Goal: Communication & Community: Connect with others

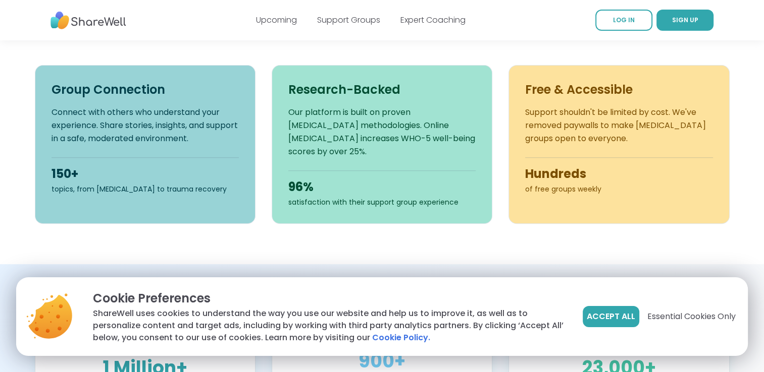
scroll to position [481, 0]
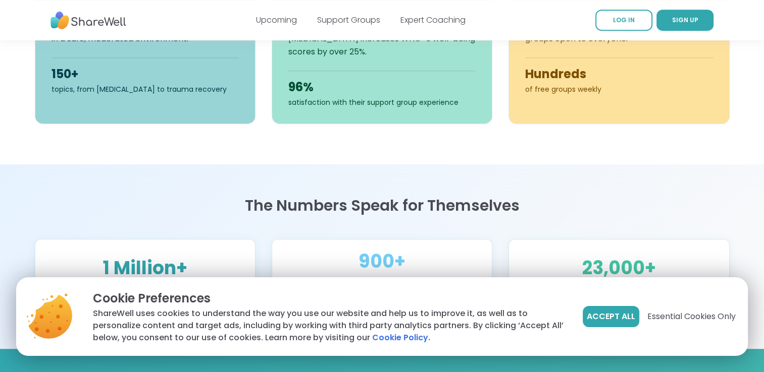
drag, startPoint x: 760, startPoint y: 105, endPoint x: 754, endPoint y: 140, distance: 35.8
click at [754, 140] on section "Find people who get it Live online support groups, running every hour and led b…" at bounding box center [382, 9] width 764 height 310
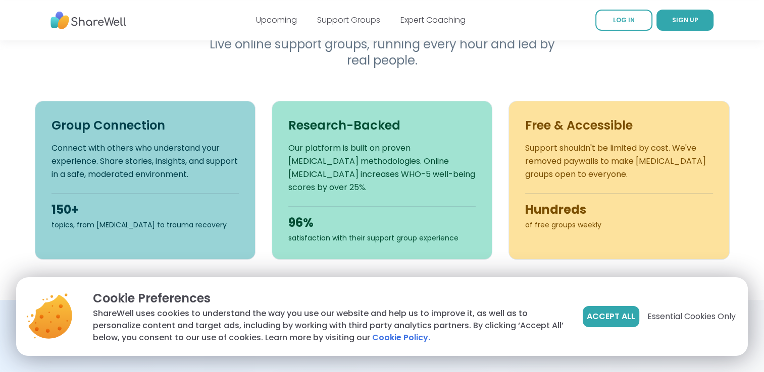
scroll to position [0, 0]
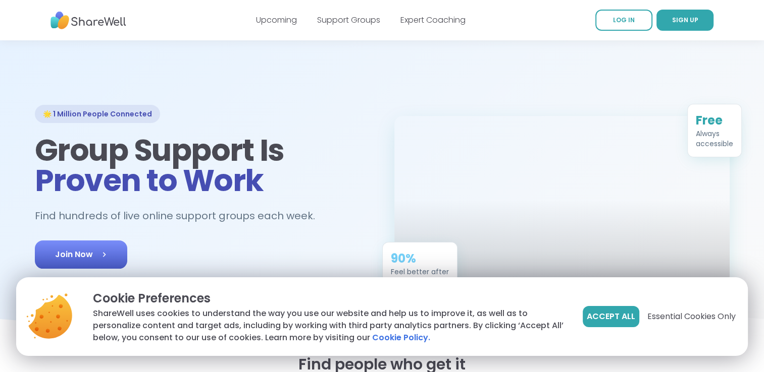
click at [111, 251] on link "Join Now" at bounding box center [81, 255] width 92 height 28
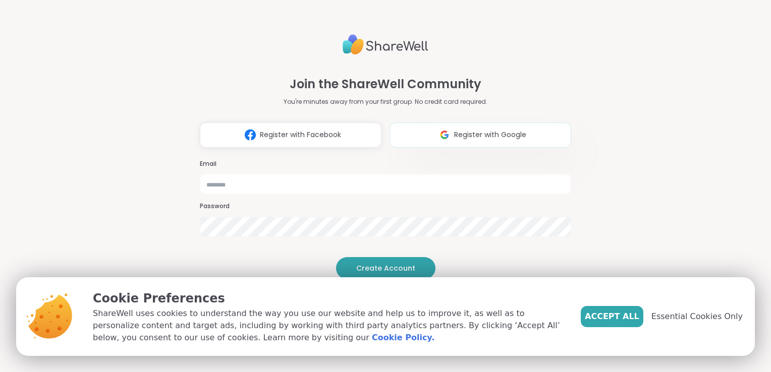
click at [485, 130] on span "Register with Google" at bounding box center [490, 135] width 72 height 11
click at [509, 130] on span "Register with Google" at bounding box center [490, 135] width 72 height 11
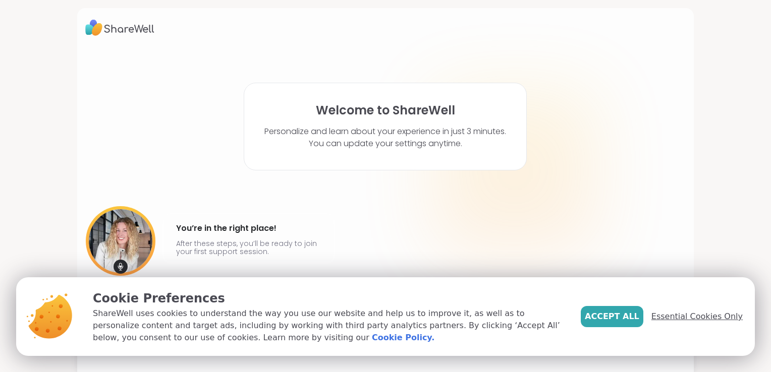
click at [668, 316] on span "Essential Cookies Only" at bounding box center [697, 317] width 91 height 12
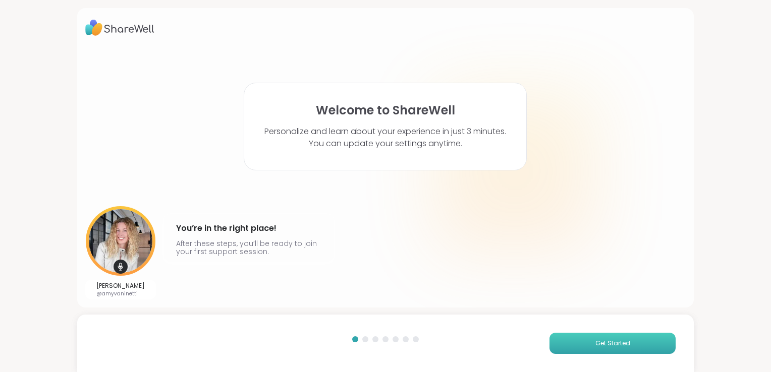
click at [614, 347] on span "Get Started" at bounding box center [613, 343] width 35 height 9
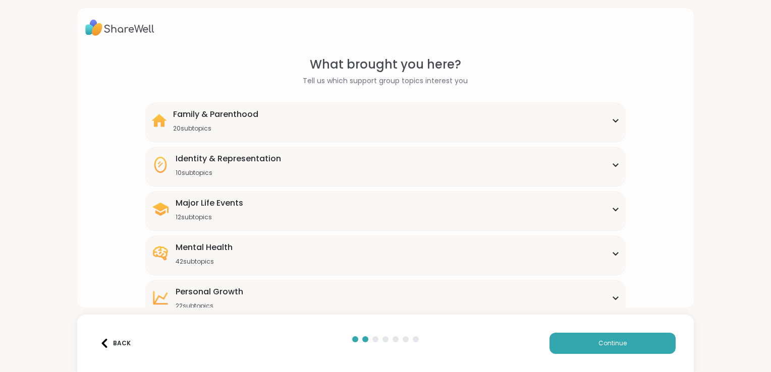
click at [616, 260] on div "Mental Health 42 subtopics Academic stress Addiction [MEDICAL_DATA] Aging Anxie…" at bounding box center [385, 256] width 480 height 40
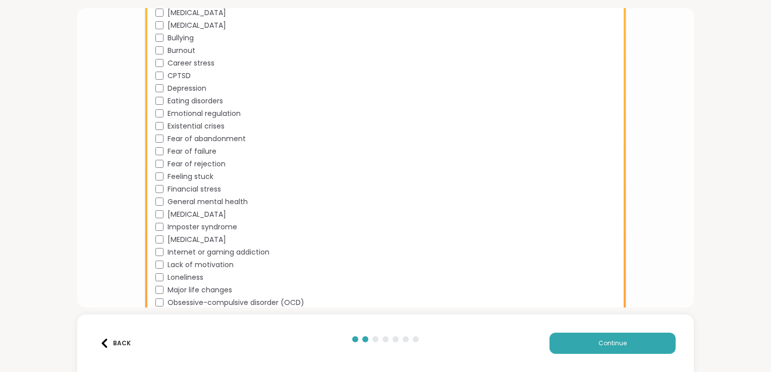
scroll to position [363, 0]
click at [119, 201] on div "What brought you here? Tell us which support group topics interest you Family &…" at bounding box center [385, 121] width 601 height 858
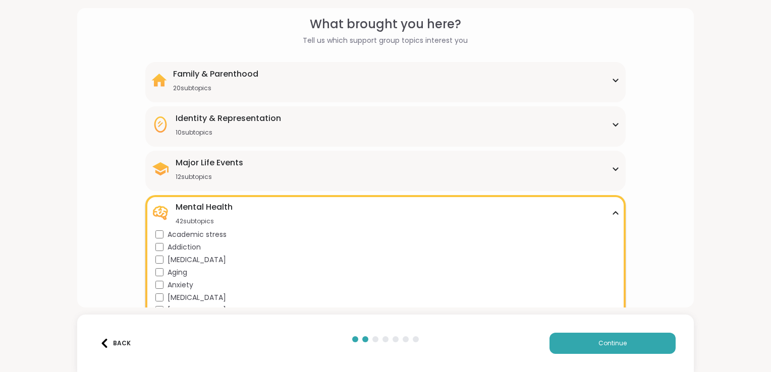
scroll to position [20, 0]
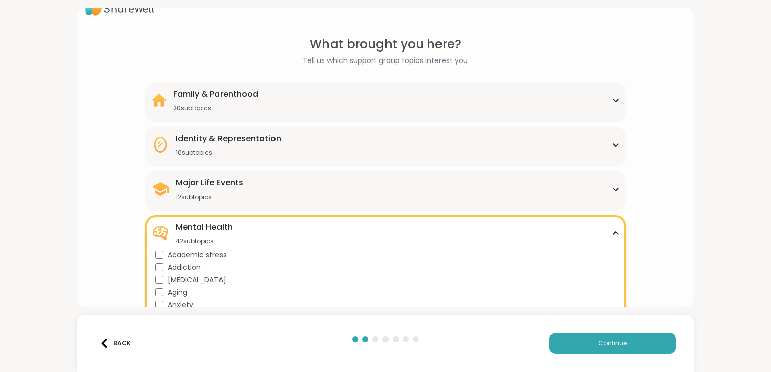
click at [493, 191] on div "Major Life Events 12 subtopics" at bounding box center [385, 189] width 468 height 24
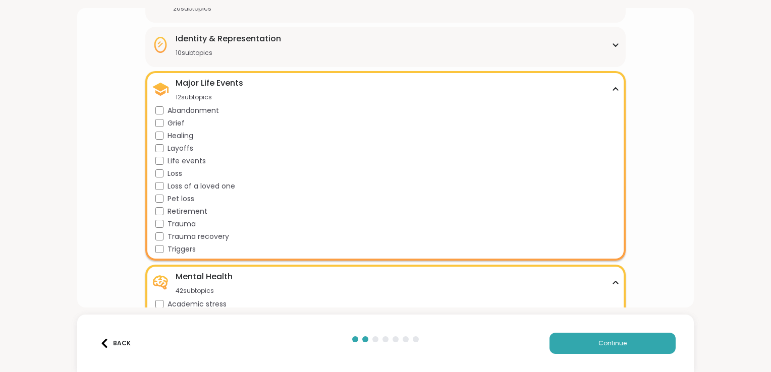
scroll to position [121, 0]
click at [153, 234] on div "Major Life Events 12 subtopics Abandonment Grief Healing Layoffs Life events Lo…" at bounding box center [385, 165] width 480 height 190
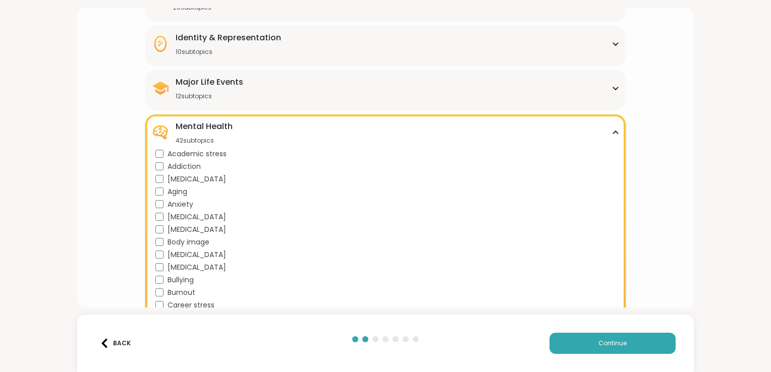
click at [250, 93] on div "Major Life Events 12 subtopics" at bounding box center [385, 88] width 468 height 24
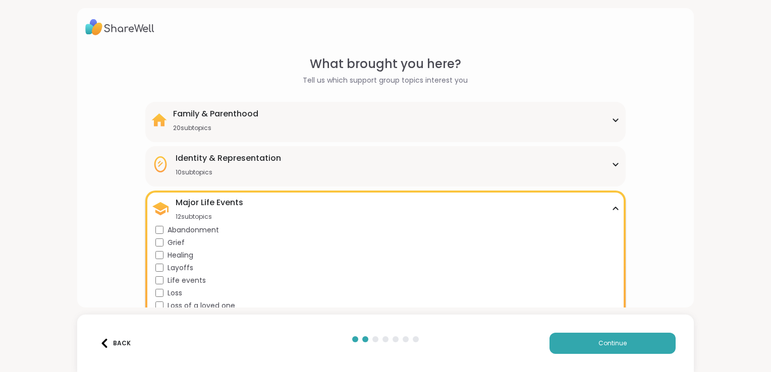
scroll to position [0, 0]
click at [317, 112] on div "Family & Parenthood 20 subtopics" at bounding box center [385, 121] width 468 height 24
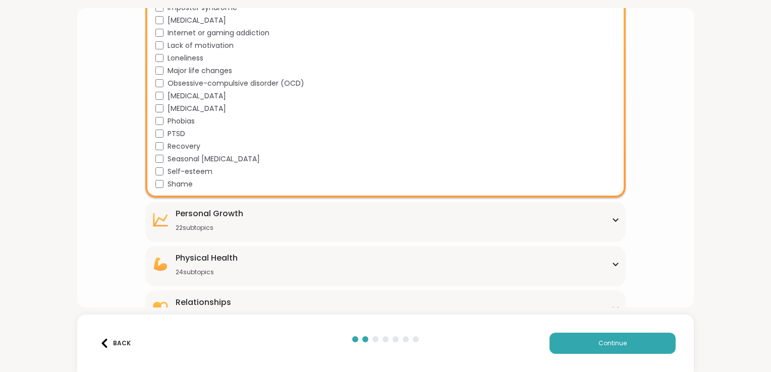
scroll to position [1005, 0]
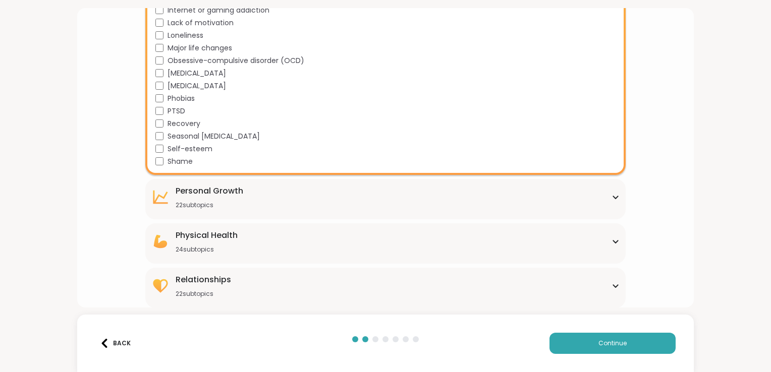
click at [593, 296] on div "Relationships 22 subtopics" at bounding box center [385, 286] width 468 height 24
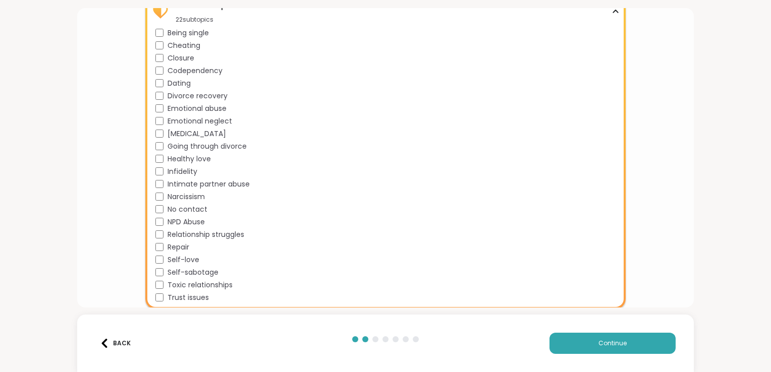
scroll to position [1281, 0]
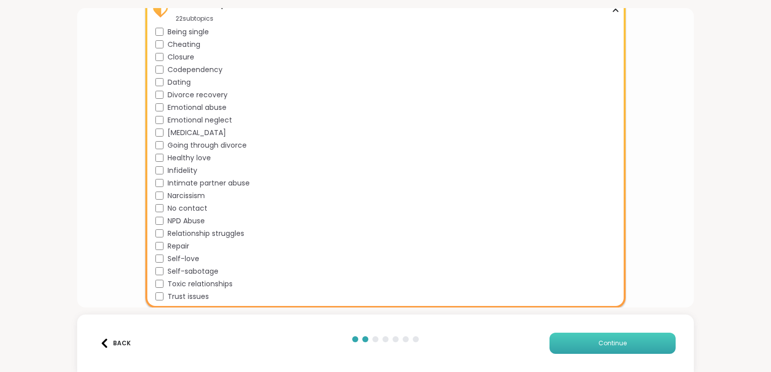
click at [625, 346] on button "Continue" at bounding box center [613, 343] width 126 height 21
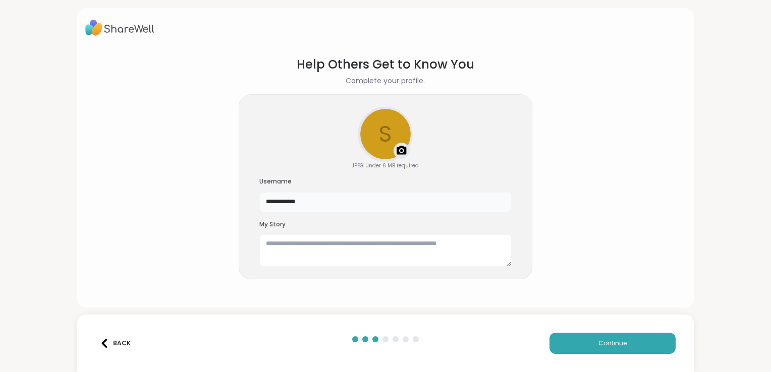
click at [281, 203] on input "**********" at bounding box center [385, 202] width 252 height 20
click at [344, 195] on input "**********" at bounding box center [385, 202] width 252 height 20
click at [299, 260] on textarea at bounding box center [385, 251] width 252 height 32
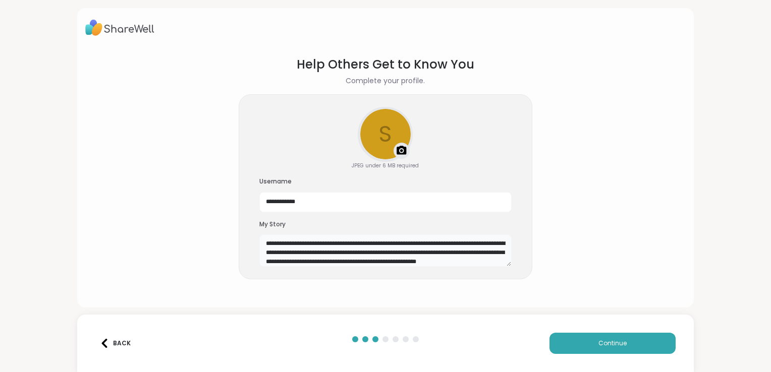
scroll to position [8, 0]
click at [313, 263] on textarea "**********" at bounding box center [385, 251] width 252 height 32
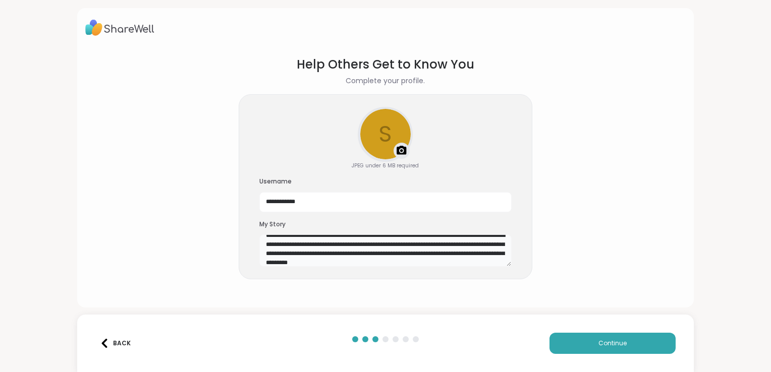
scroll to position [18, 0]
click at [359, 260] on textarea "**********" at bounding box center [385, 251] width 252 height 32
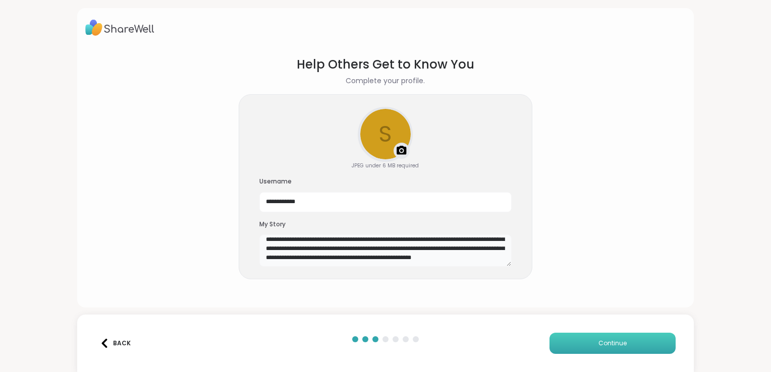
type textarea "**********"
click at [599, 347] on span "Continue" at bounding box center [613, 343] width 28 height 9
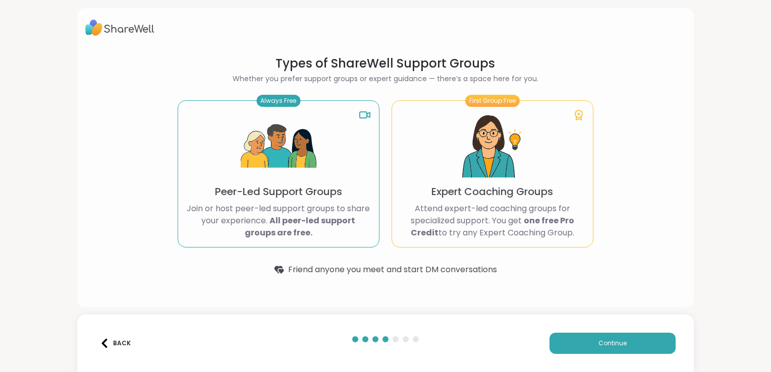
click at [283, 199] on div "Always Free Peer-Led Support Groups Join or host peer-led support groups to sha…" at bounding box center [279, 173] width 202 height 147
click at [271, 109] on img at bounding box center [279, 147] width 76 height 76
click at [275, 100] on div "Always Free" at bounding box center [278, 101] width 44 height 12
click at [595, 339] on button "Continue" at bounding box center [613, 343] width 126 height 21
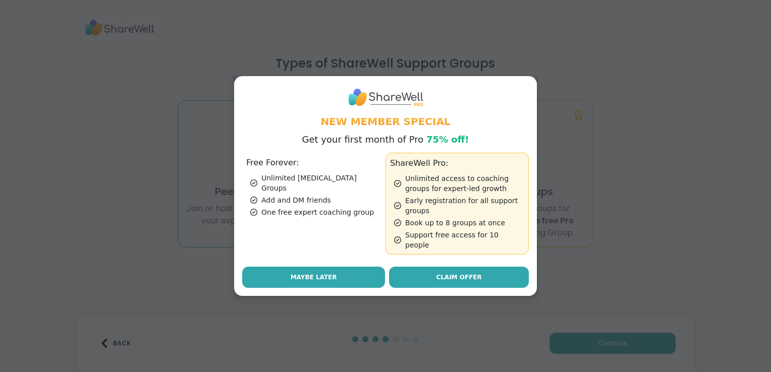
click at [357, 279] on button "Maybe Later" at bounding box center [313, 277] width 143 height 21
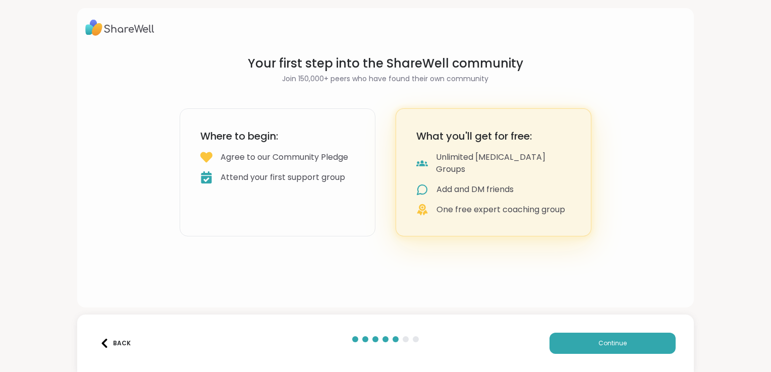
click at [552, 188] on div "What you'll get for free: Unlimited [MEDICAL_DATA] Groups Add and DM friends On…" at bounding box center [494, 173] width 196 height 128
click at [602, 338] on button "Continue" at bounding box center [613, 343] width 126 height 21
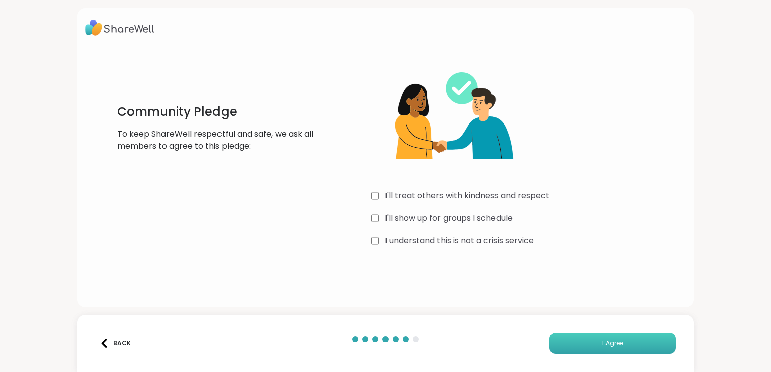
click at [605, 337] on button "I Agree" at bounding box center [613, 343] width 126 height 21
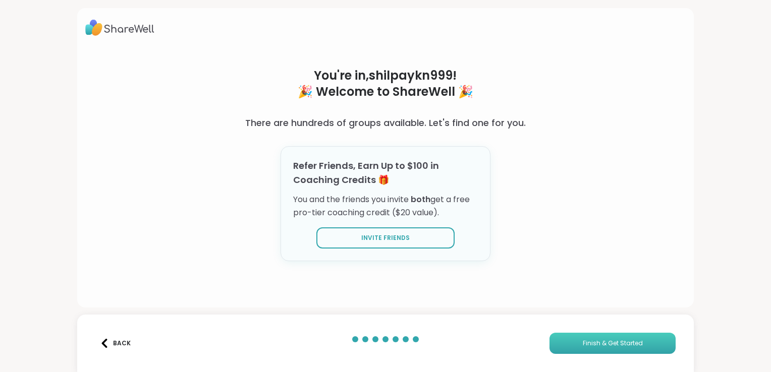
click at [641, 345] on button "Finish & Get Started" at bounding box center [613, 343] width 126 height 21
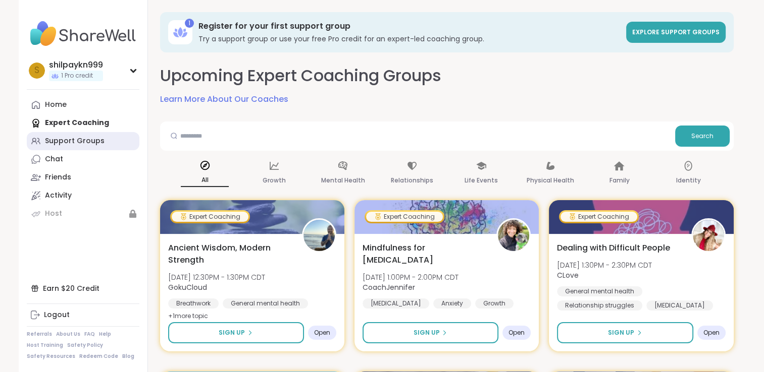
click at [87, 141] on div "Support Groups" at bounding box center [75, 141] width 60 height 10
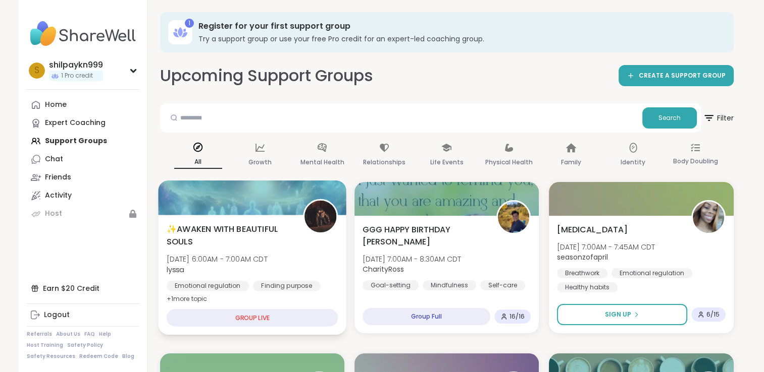
click at [198, 298] on span "+ 1 more topic" at bounding box center [186, 299] width 41 height 8
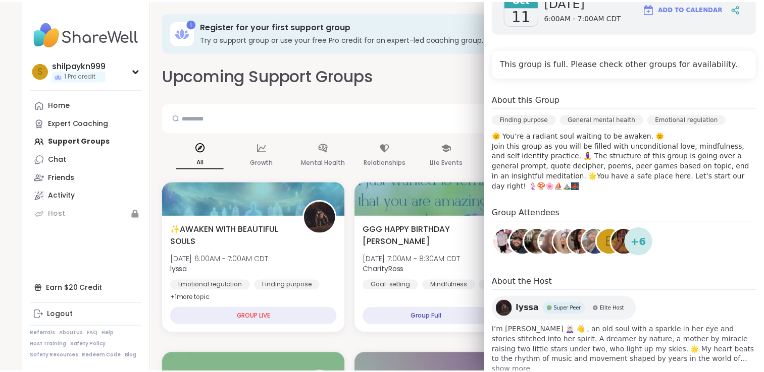
scroll to position [190, 0]
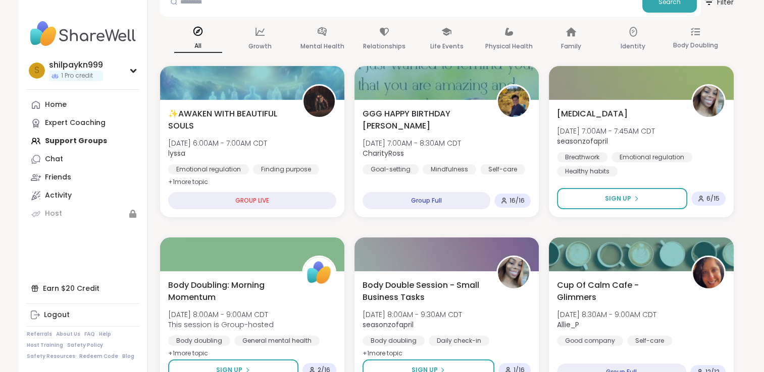
scroll to position [127, 0]
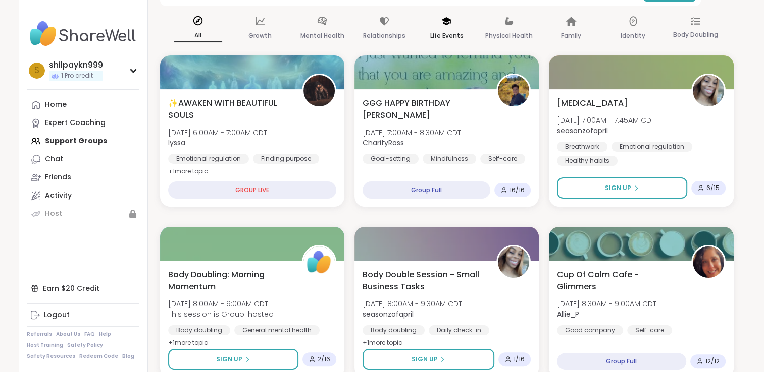
click at [444, 30] on p "Life Events" at bounding box center [446, 36] width 33 height 12
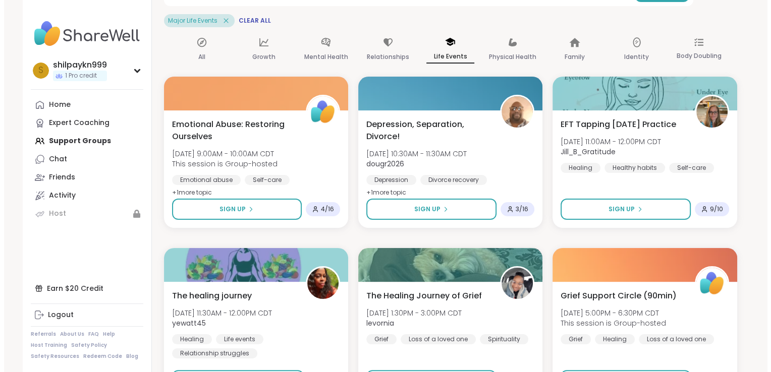
scroll to position [128, 0]
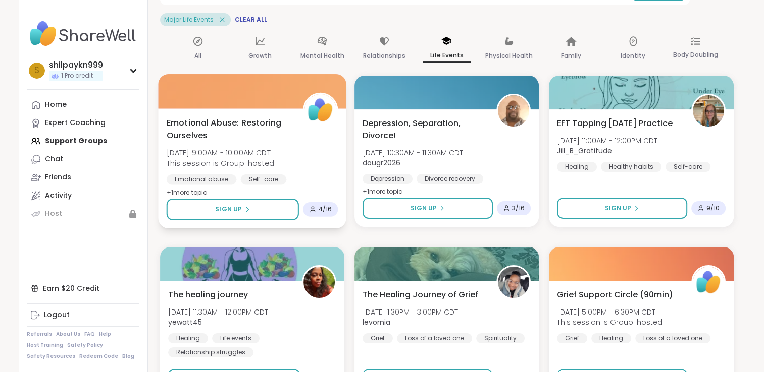
click at [199, 193] on span "+ 1 more topic" at bounding box center [186, 192] width 41 height 8
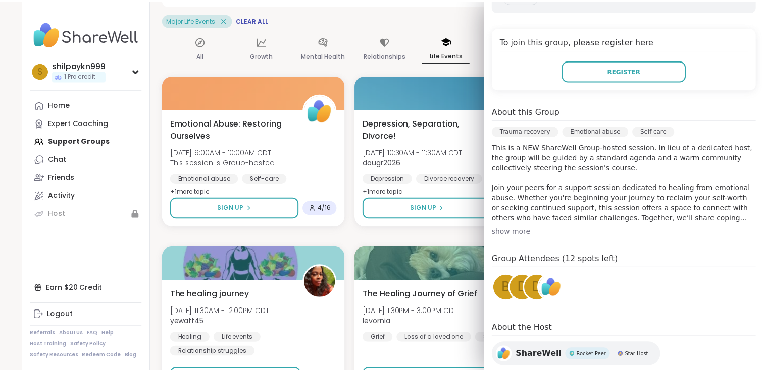
scroll to position [246, 0]
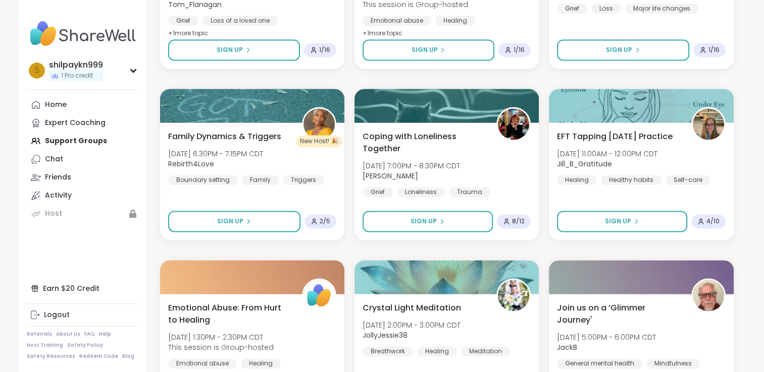
scroll to position [1630, 0]
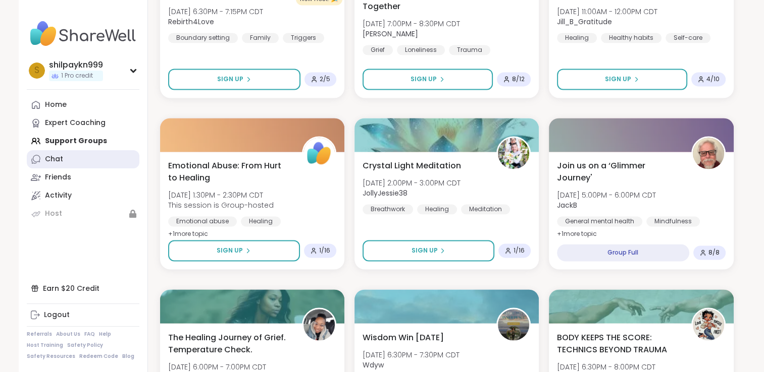
click at [39, 160] on icon at bounding box center [36, 159] width 8 height 8
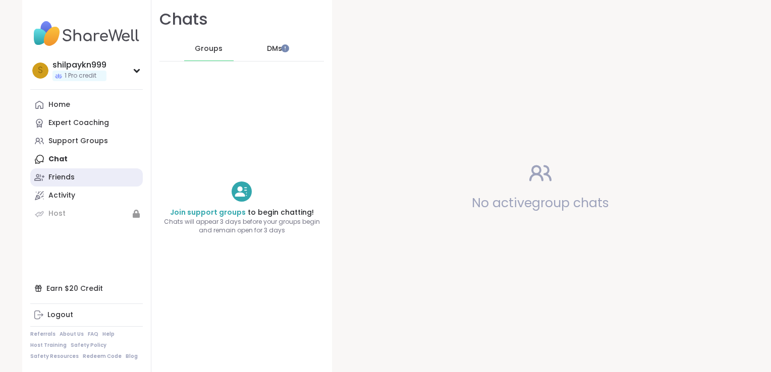
click at [54, 177] on div "Friends" at bounding box center [61, 178] width 26 height 10
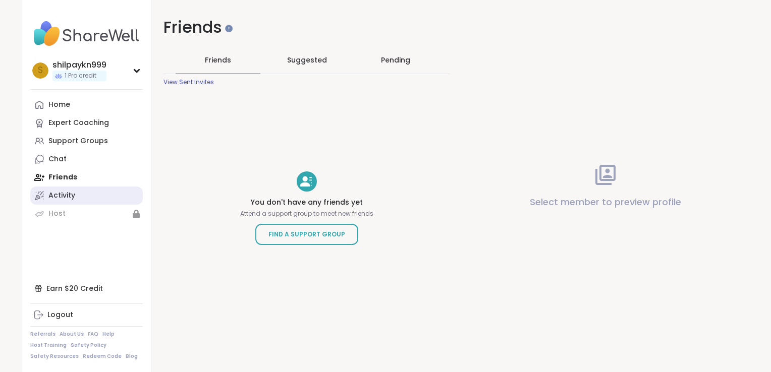
click at [53, 201] on link "Activity" at bounding box center [86, 196] width 113 height 18
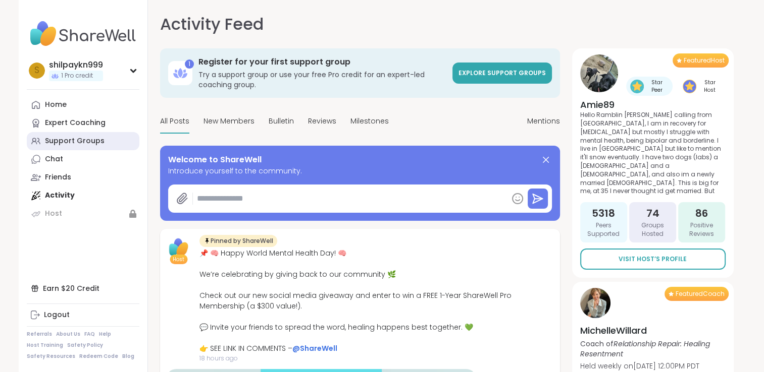
click at [62, 144] on div "Support Groups" at bounding box center [75, 141] width 60 height 10
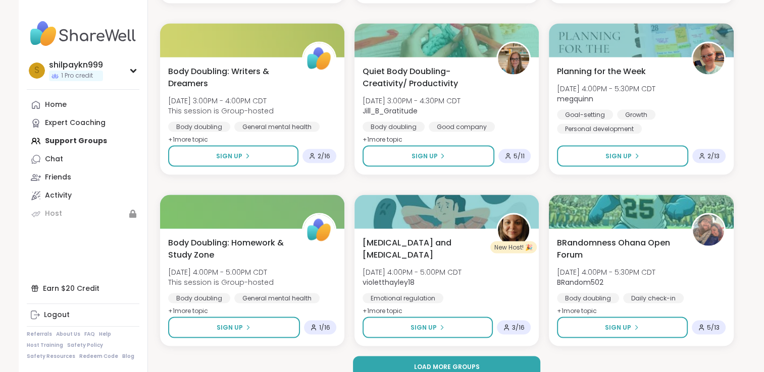
scroll to position [1890, 0]
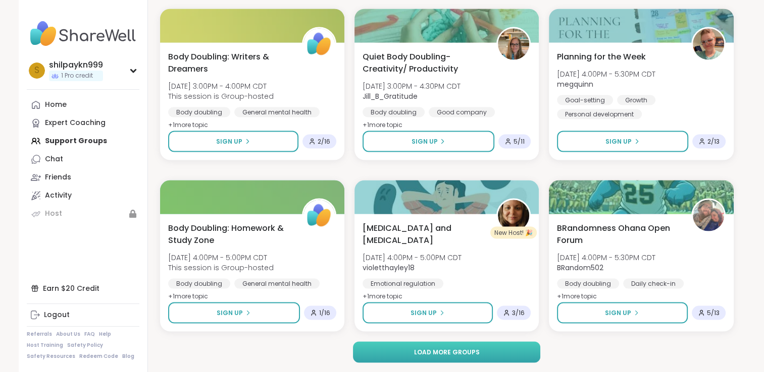
click at [402, 348] on button "Load more groups" at bounding box center [446, 352] width 187 height 21
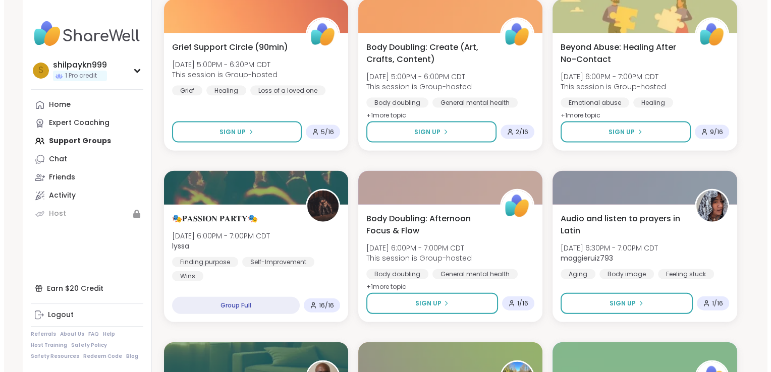
scroll to position [2227, 0]
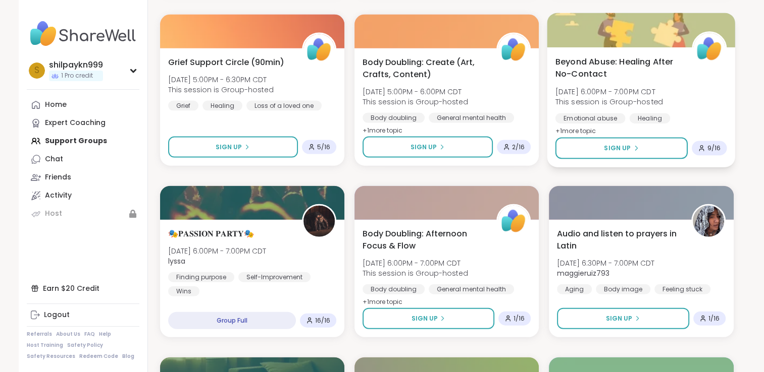
click at [648, 63] on span "Beyond Abuse: Healing After No-Contact" at bounding box center [617, 68] width 125 height 25
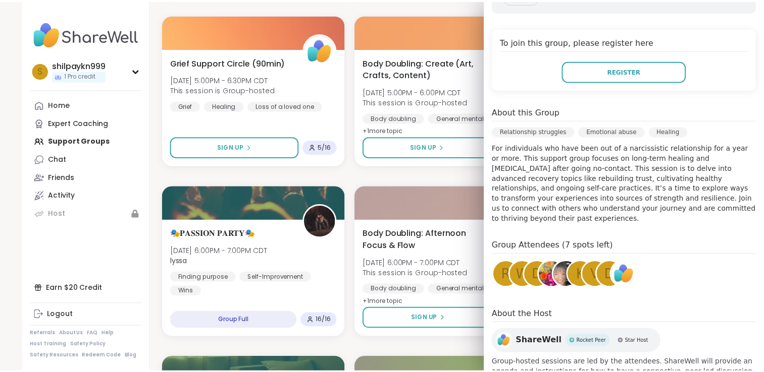
scroll to position [210, 0]
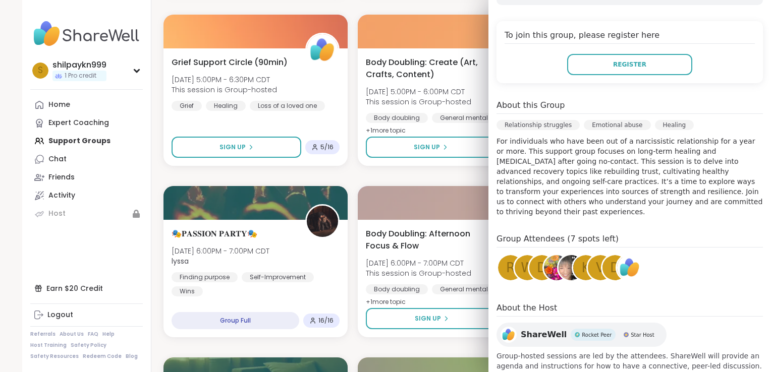
click at [423, 349] on div "✨AWAKEN WITH BEAUTIFUL SOULS [DATE] 6:00AM - 7:00AM CDT lyssa Emotional regulat…" at bounding box center [450, 4] width 573 height 4098
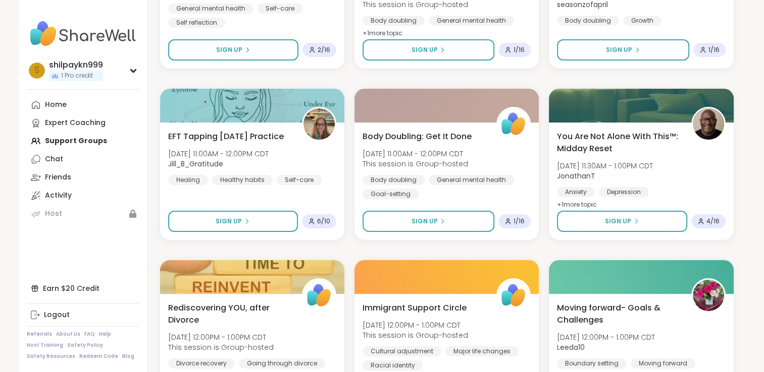
scroll to position [3949, 0]
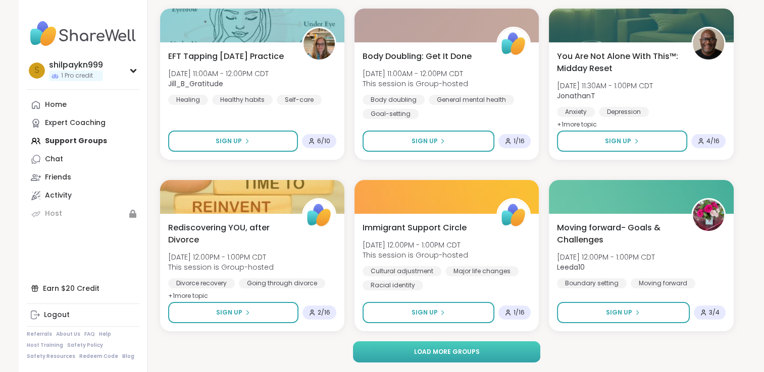
click at [465, 359] on button "Load more groups" at bounding box center [446, 352] width 187 height 21
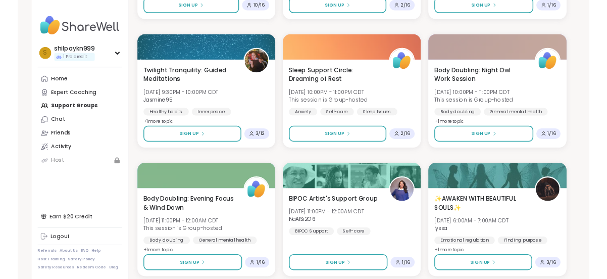
scroll to position [6008, 0]
